Goal: Task Accomplishment & Management: Complete application form

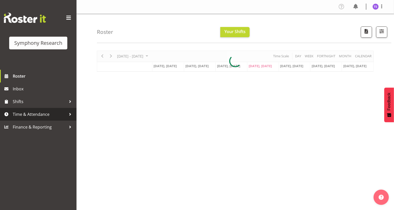
click at [33, 116] on span "Time & Attendance" at bounding box center [40, 115] width 54 height 8
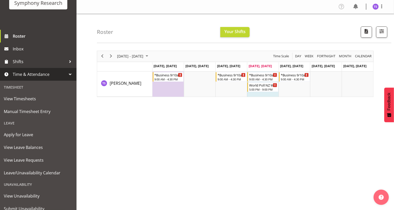
scroll to position [59, 0]
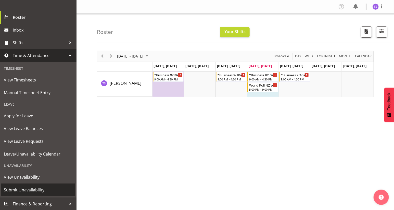
click at [24, 190] on span "Submit Unavailability" at bounding box center [38, 190] width 69 height 8
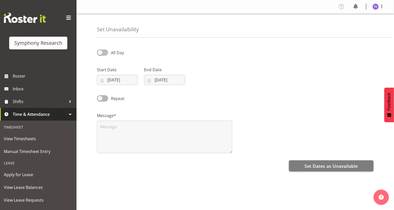
click at [100, 51] on span at bounding box center [102, 52] width 11 height 6
click at [100, 51] on input "All Day" at bounding box center [98, 52] width 3 height 3
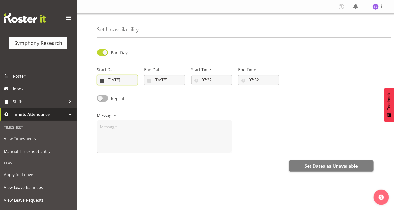
click at [111, 82] on input "[DATE]" at bounding box center [117, 80] width 41 height 10
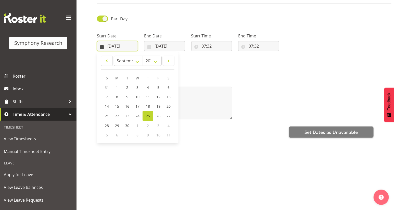
scroll to position [38, 0]
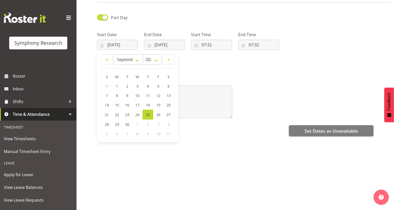
click at [102, 14] on span at bounding box center [102, 17] width 11 height 6
click at [100, 16] on input "Part Day" at bounding box center [98, 17] width 3 height 3
checkbox input "false"
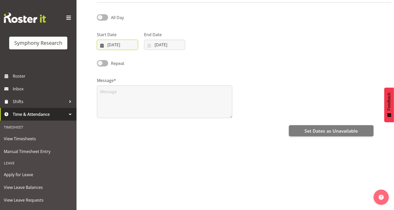
click at [114, 42] on input "[DATE]" at bounding box center [117, 45] width 41 height 10
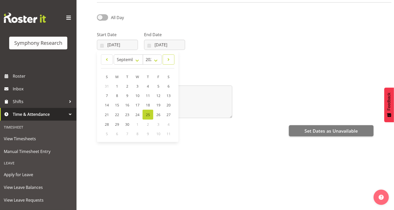
click at [168, 57] on span at bounding box center [168, 60] width 5 height 6
select select "9"
click at [168, 84] on span "4" at bounding box center [168, 86] width 2 height 5
type input "[DATE]"
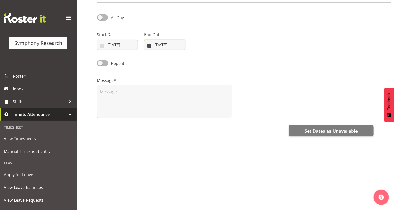
click at [161, 40] on input "[DATE]" at bounding box center [164, 45] width 41 height 10
click at [215, 57] on span at bounding box center [215, 60] width 6 height 6
select select "9"
click at [154, 93] on span "5" at bounding box center [154, 95] width 2 height 5
type input "[DATE]"
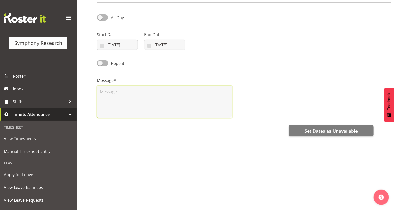
click at [105, 90] on textarea at bounding box center [164, 102] width 135 height 33
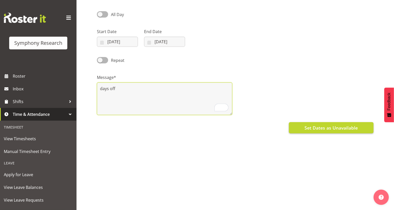
scroll to position [0, 0]
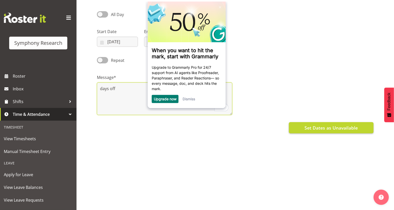
type textarea "days off"
click at [323, 129] on span "Set Dates as Unavailable" at bounding box center [330, 128] width 53 height 7
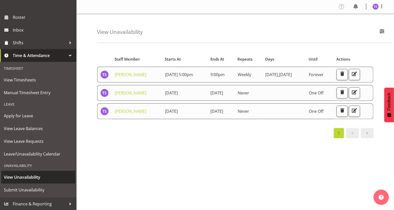
scroll to position [44, 0]
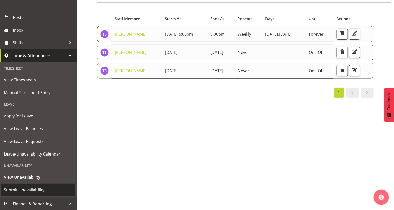
click at [12, 190] on span "Submit Unavailability" at bounding box center [38, 190] width 69 height 8
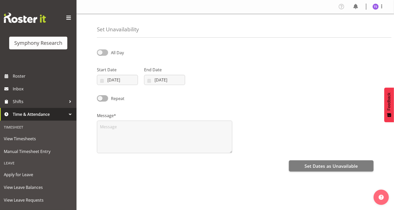
click at [101, 52] on span at bounding box center [102, 52] width 11 height 6
click at [100, 52] on input "All Day" at bounding box center [98, 52] width 3 height 3
checkbox input "true"
